Goal: Task Accomplishment & Management: Complete application form

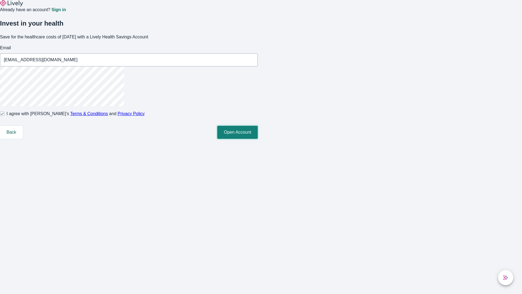
click at [258, 139] on button "Open Account" at bounding box center [237, 132] width 40 height 13
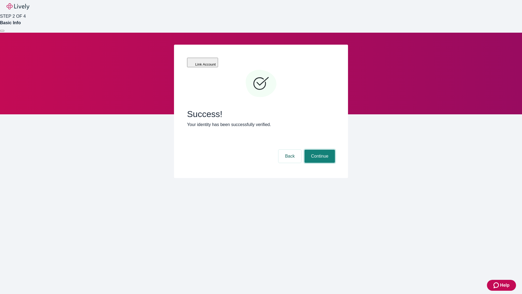
click at [319, 149] on button "Continue" at bounding box center [319, 155] width 30 height 13
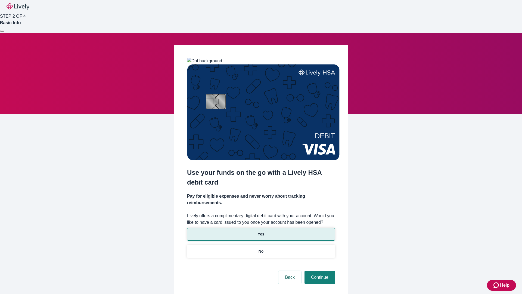
click at [261, 231] on p "Yes" at bounding box center [261, 234] width 7 height 6
click at [319, 270] on button "Continue" at bounding box center [319, 276] width 30 height 13
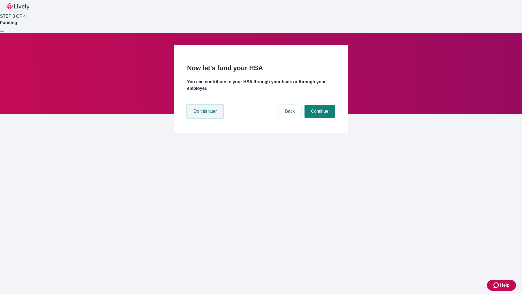
click at [206, 118] on button "Do this later" at bounding box center [205, 111] width 36 height 13
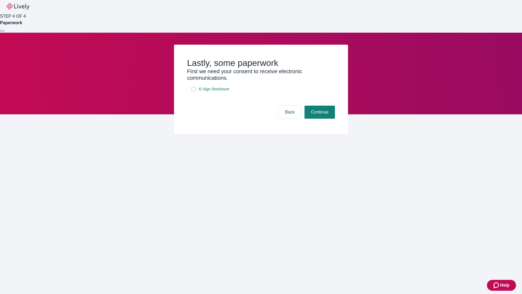
click at [194, 91] on input "E-Sign Disclosure" at bounding box center [193, 89] width 4 height 4
checkbox input "true"
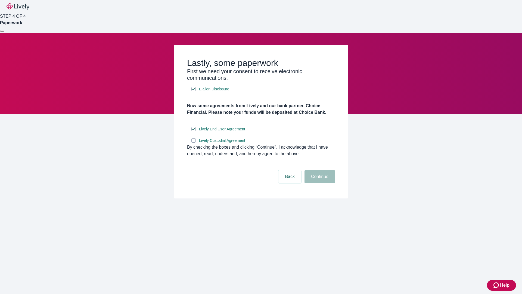
click at [194, 142] on input "Lively Custodial Agreement" at bounding box center [193, 140] width 4 height 4
checkbox input "true"
click at [319, 183] on button "Continue" at bounding box center [319, 176] width 30 height 13
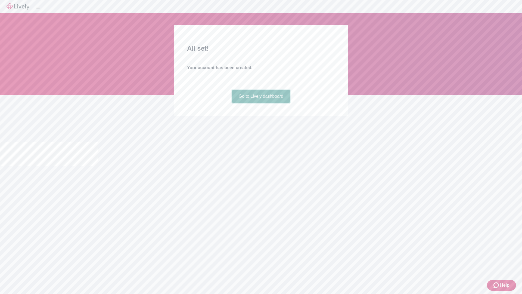
click at [261, 103] on link "Go to Lively dashboard" at bounding box center [261, 96] width 58 height 13
